Goal: Task Accomplishment & Management: Manage account settings

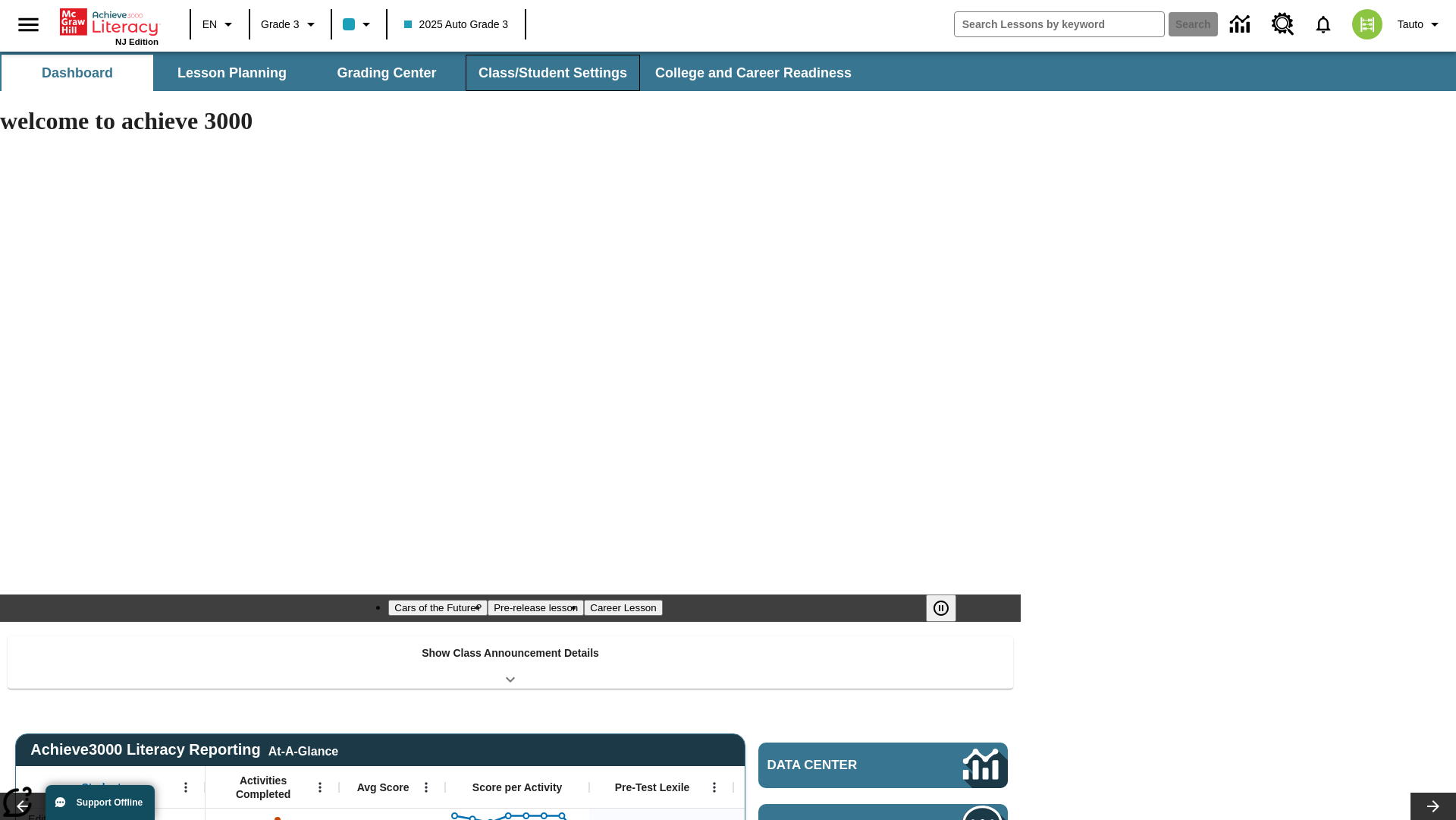
click at [551, 73] on button "Class/Student Settings" at bounding box center [552, 73] width 174 height 36
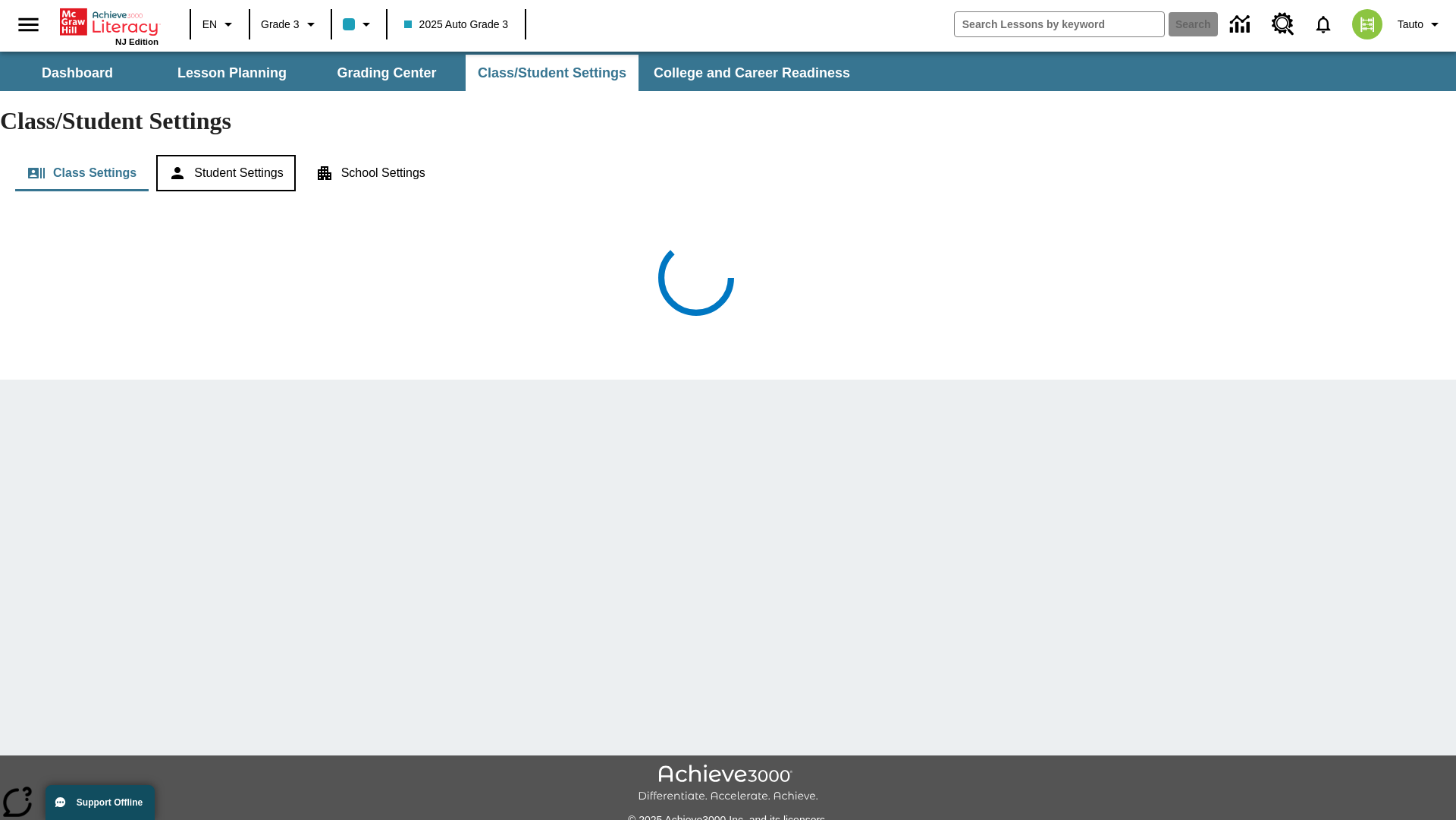
click at [228, 154] on button "Student Settings" at bounding box center [226, 172] width 139 height 36
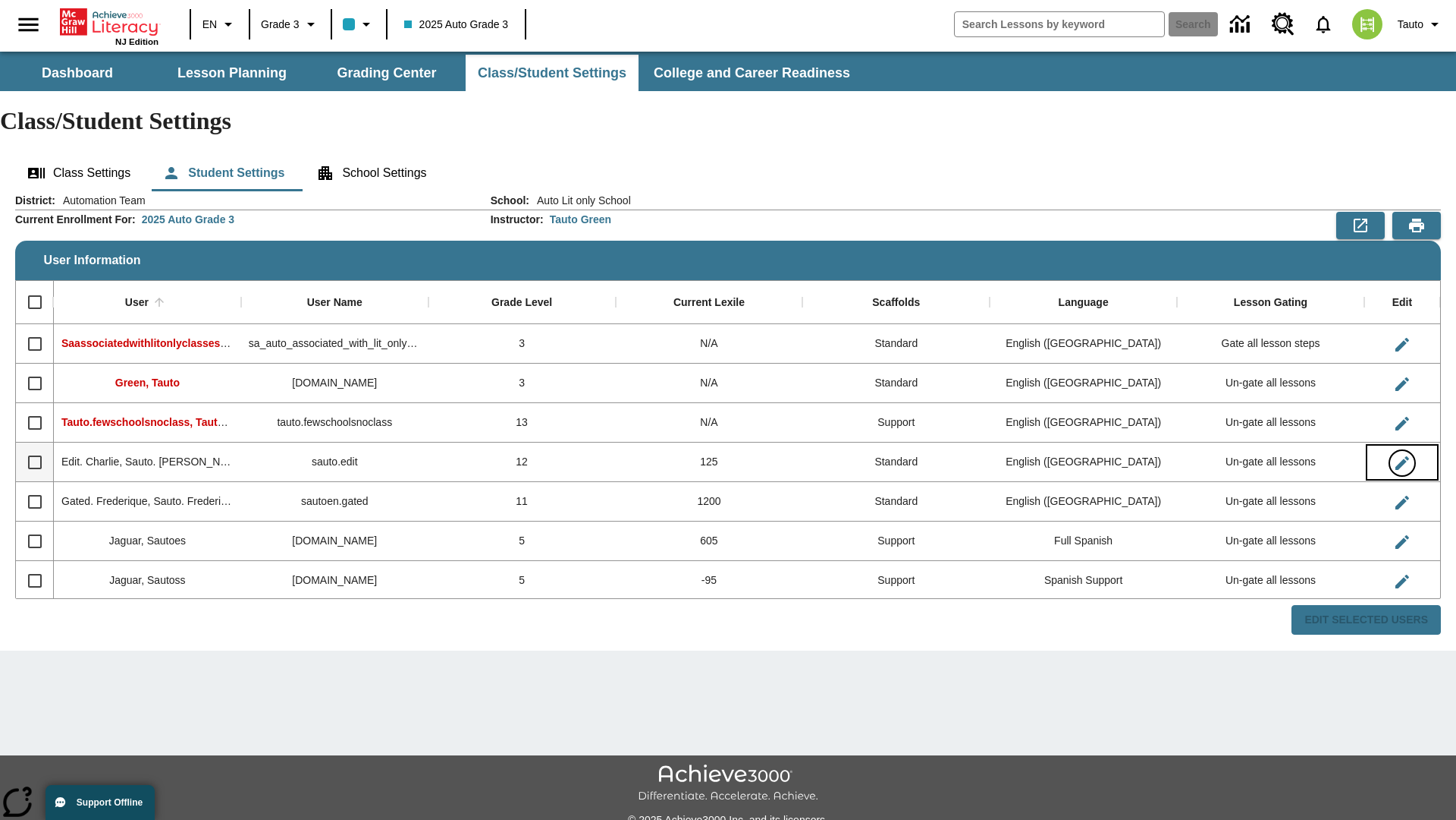
click at [1402, 456] on icon "Edit User" at bounding box center [1402, 462] width 14 height 14
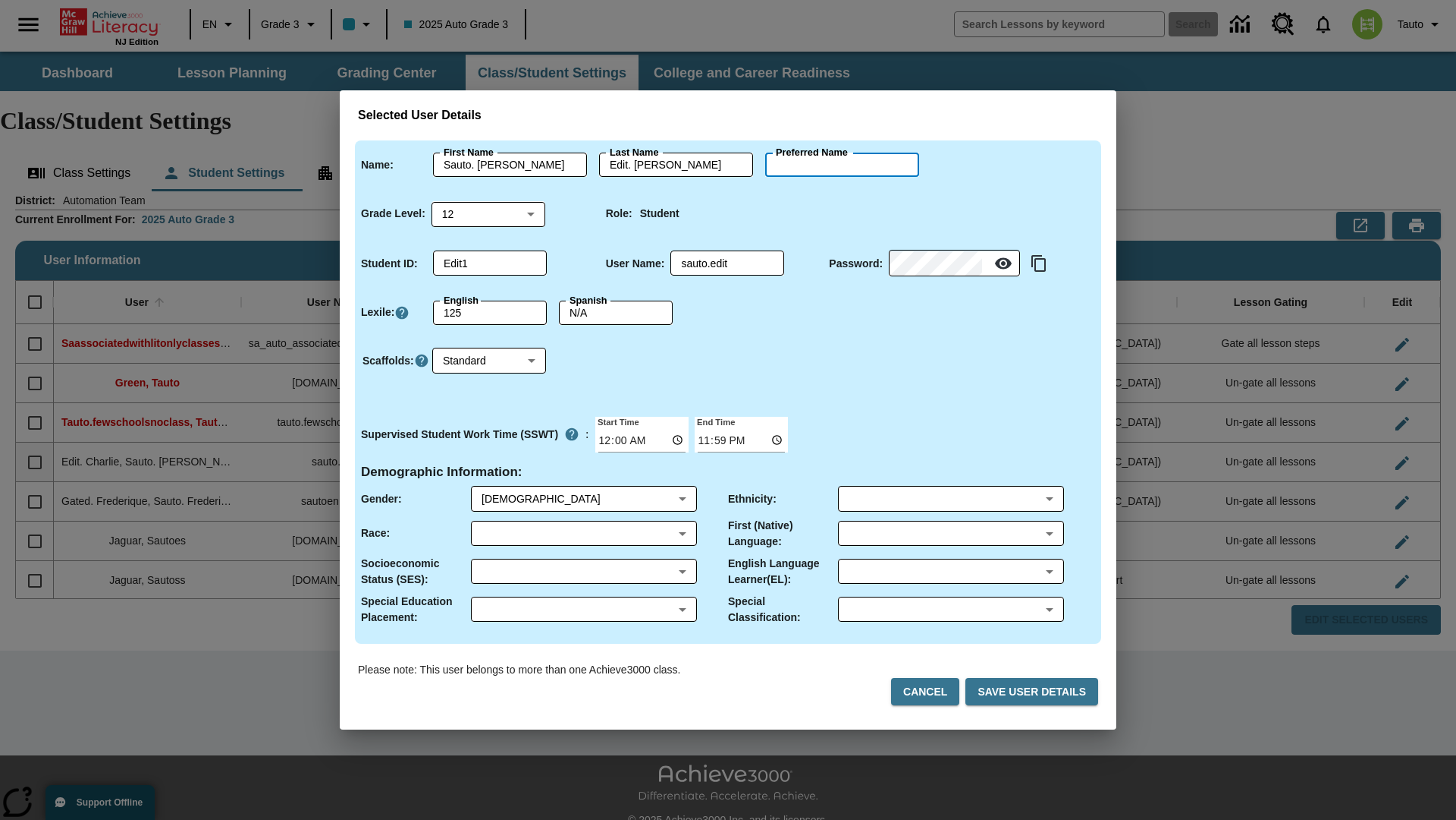
type input "[PERSON_NAME]"
click at [932, 692] on button "Cancel" at bounding box center [925, 691] width 69 height 28
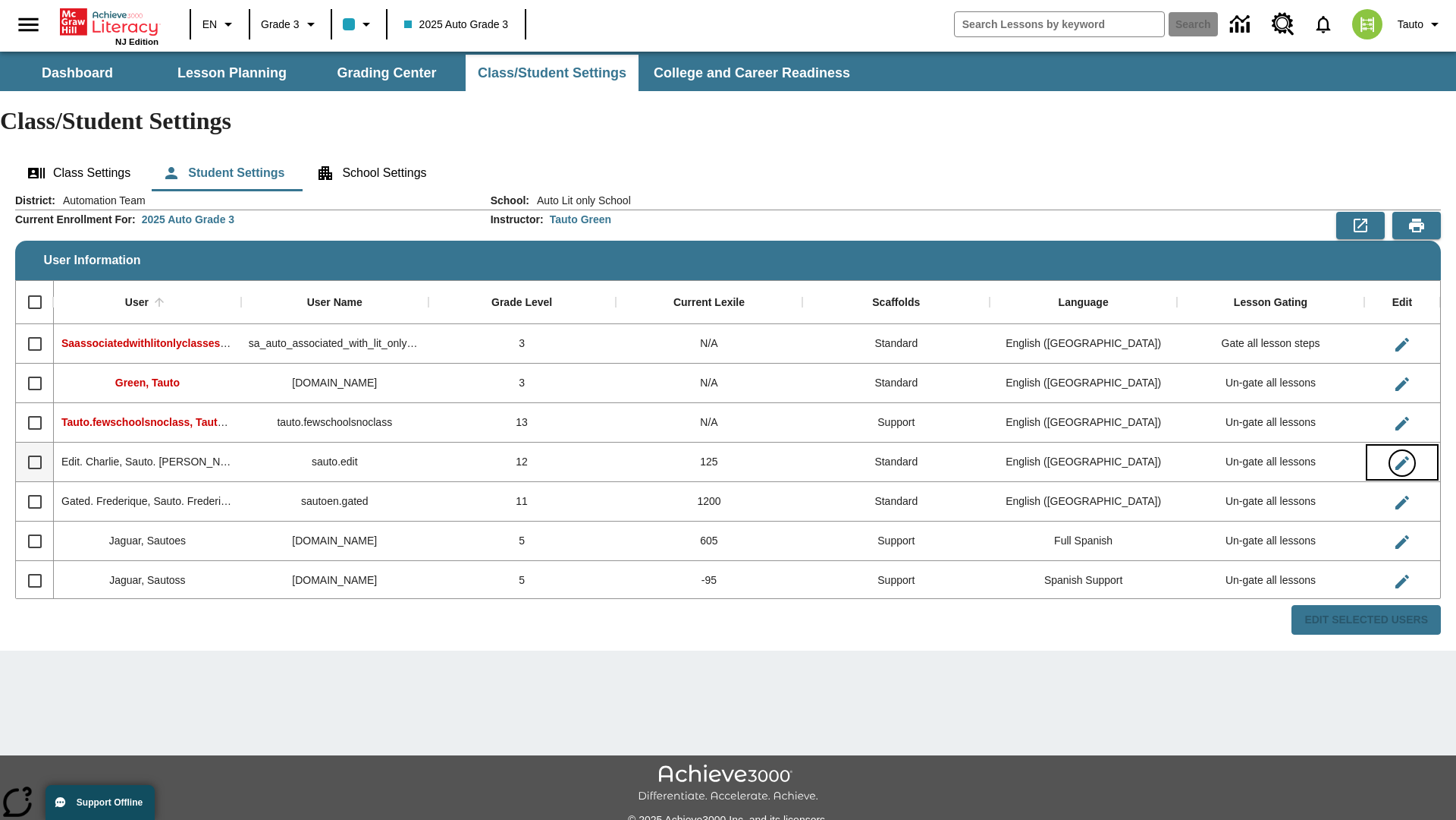
click at [1402, 456] on icon "Edit User" at bounding box center [1402, 462] width 14 height 14
